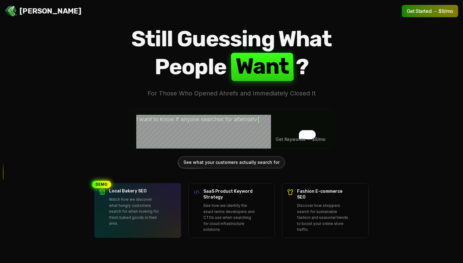
click at [285, 129] on textarea "To enrich screen reader interactions, please activate Accessibility in Grammarl…" at bounding box center [231, 127] width 205 height 38
click at [242, 164] on div "See what your customers actually search for" at bounding box center [232, 162] width 106 height 11
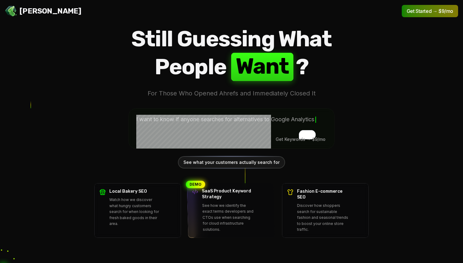
click at [228, 217] on p "See how we identify the exact terms developers and CTOs use when searching for …" at bounding box center [228, 217] width 53 height 30
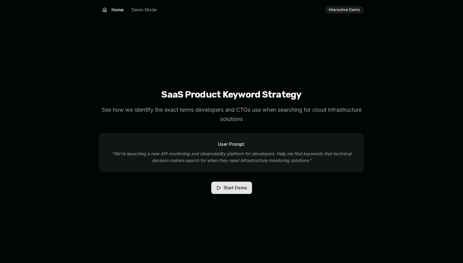
click at [116, 11] on button "Home" at bounding box center [113, 10] width 28 height 10
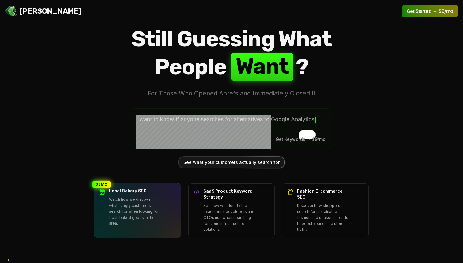
click at [205, 116] on textarea "To enrich screen reader interactions, please activate Accessibility in Grammarl…" at bounding box center [231, 127] width 205 height 38
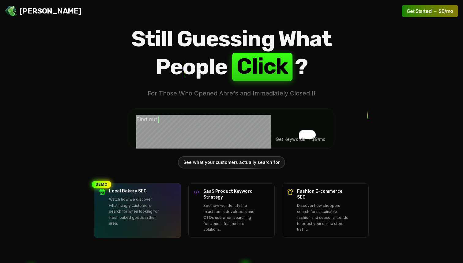
click at [241, 128] on textarea "To enrich screen reader interactions, please activate Accessibility in Grammarl…" at bounding box center [231, 127] width 205 height 38
click at [257, 160] on div "See what your customers actually search for" at bounding box center [232, 162] width 106 height 11
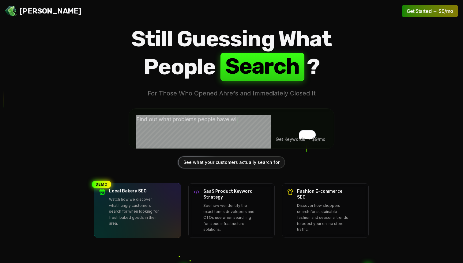
click at [215, 127] on textarea "To enrich screen reader interactions, please activate Accessibility in Grammarl…" at bounding box center [231, 127] width 205 height 38
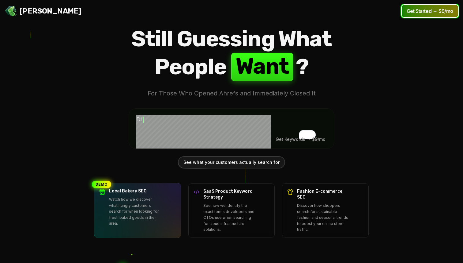
click at [423, 11] on button "Get Started → $9/mo" at bounding box center [430, 11] width 56 height 12
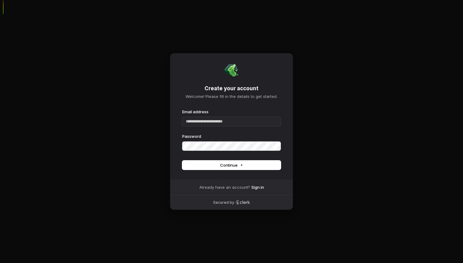
click at [220, 126] on div "Email address Password" at bounding box center [231, 130] width 99 height 42
click at [219, 123] on input "Email address" at bounding box center [231, 121] width 99 height 9
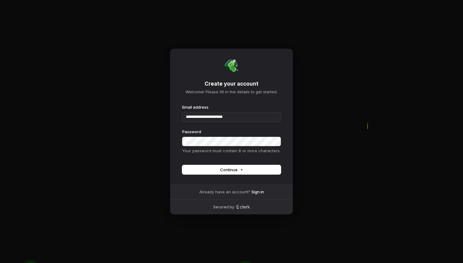
type input "**********"
click at [246, 210] on div "Secured by" at bounding box center [231, 206] width 123 height 15
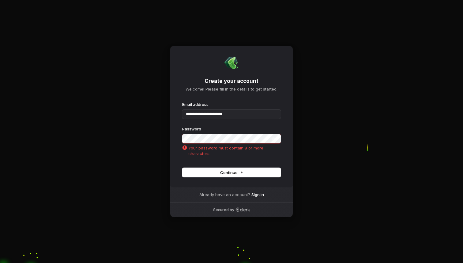
click at [244, 206] on div "Secured by" at bounding box center [231, 209] width 123 height 15
click at [246, 209] on icon "Clerk logo" at bounding box center [243, 209] width 15 height 4
